Goal: Find specific page/section: Find specific page/section

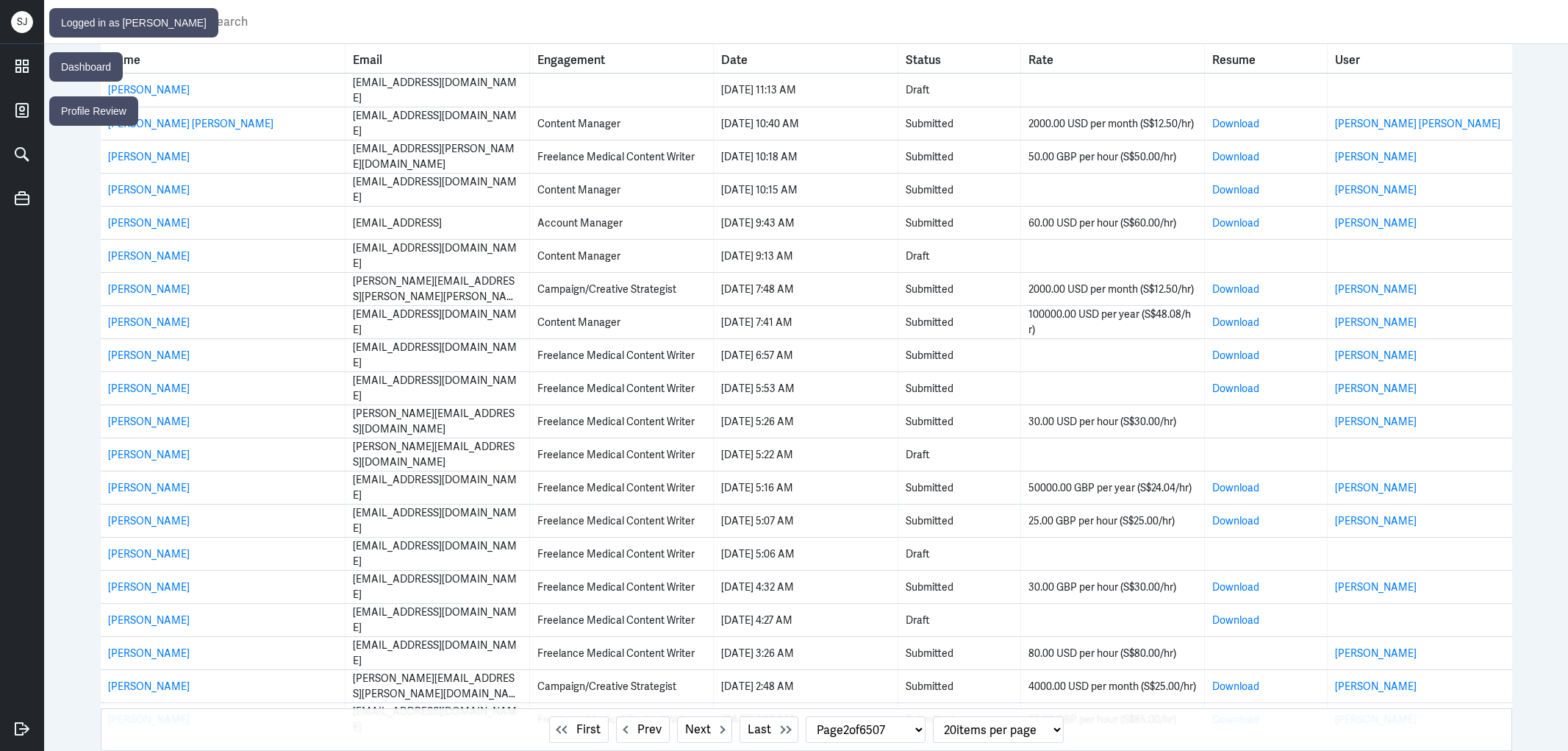
select select "2"
click at [18, 61] on icon at bounding box center [22, 66] width 22 height 22
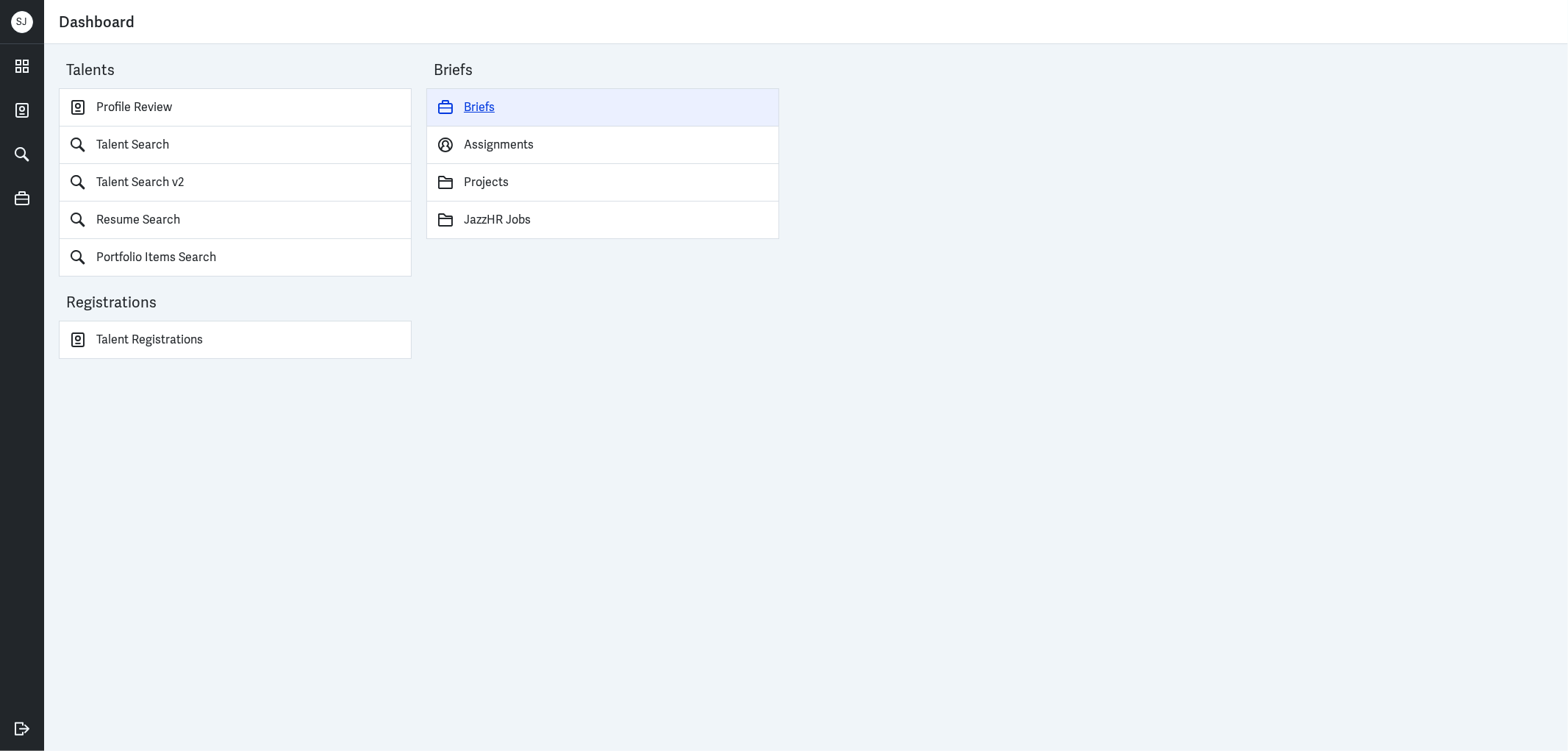
click at [484, 99] on link "Briefs" at bounding box center [603, 107] width 353 height 39
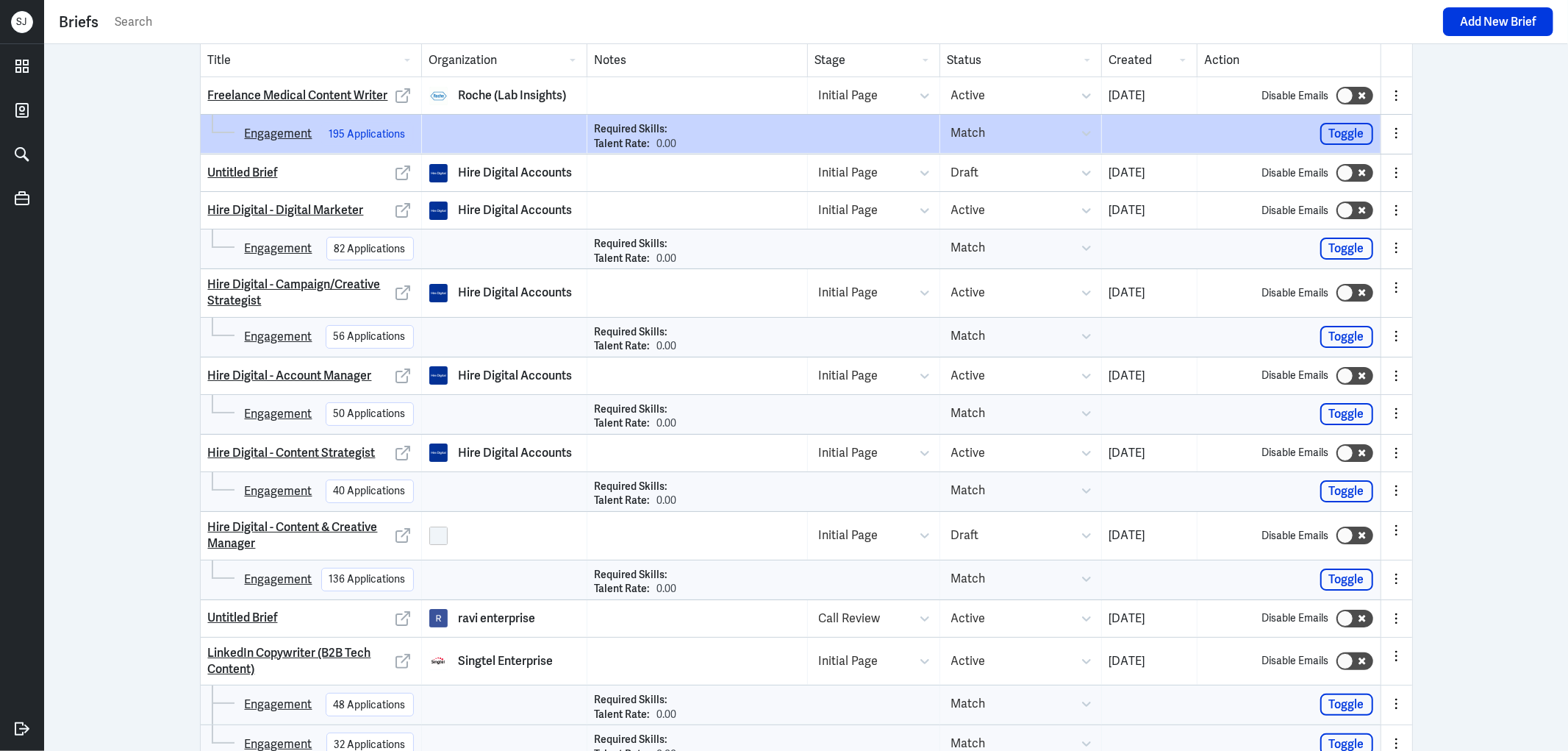
click at [386, 132] on div "195 Applications" at bounding box center [367, 135] width 76 height 16
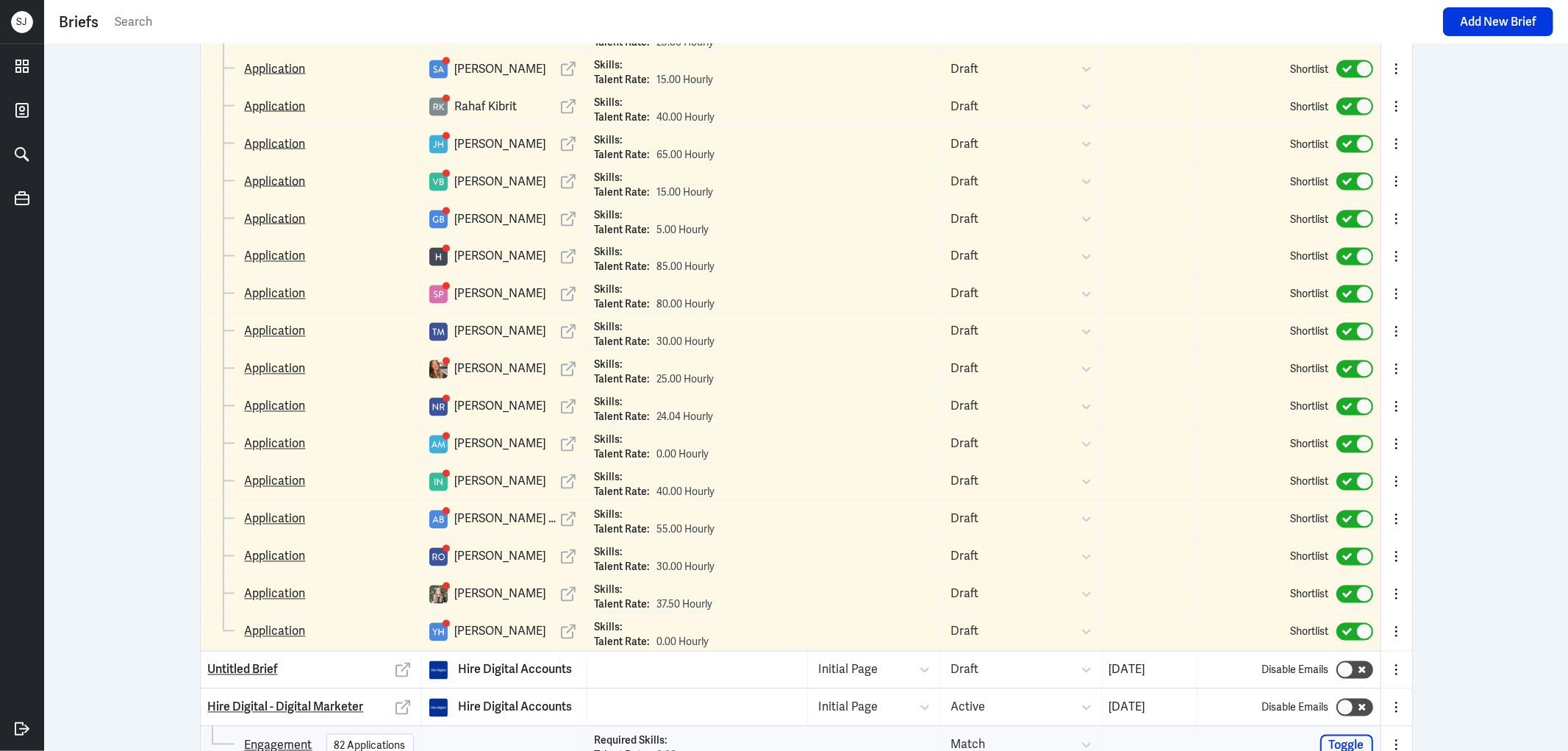
scroll to position [6901, 0]
